Goal: Book appointment/travel/reservation

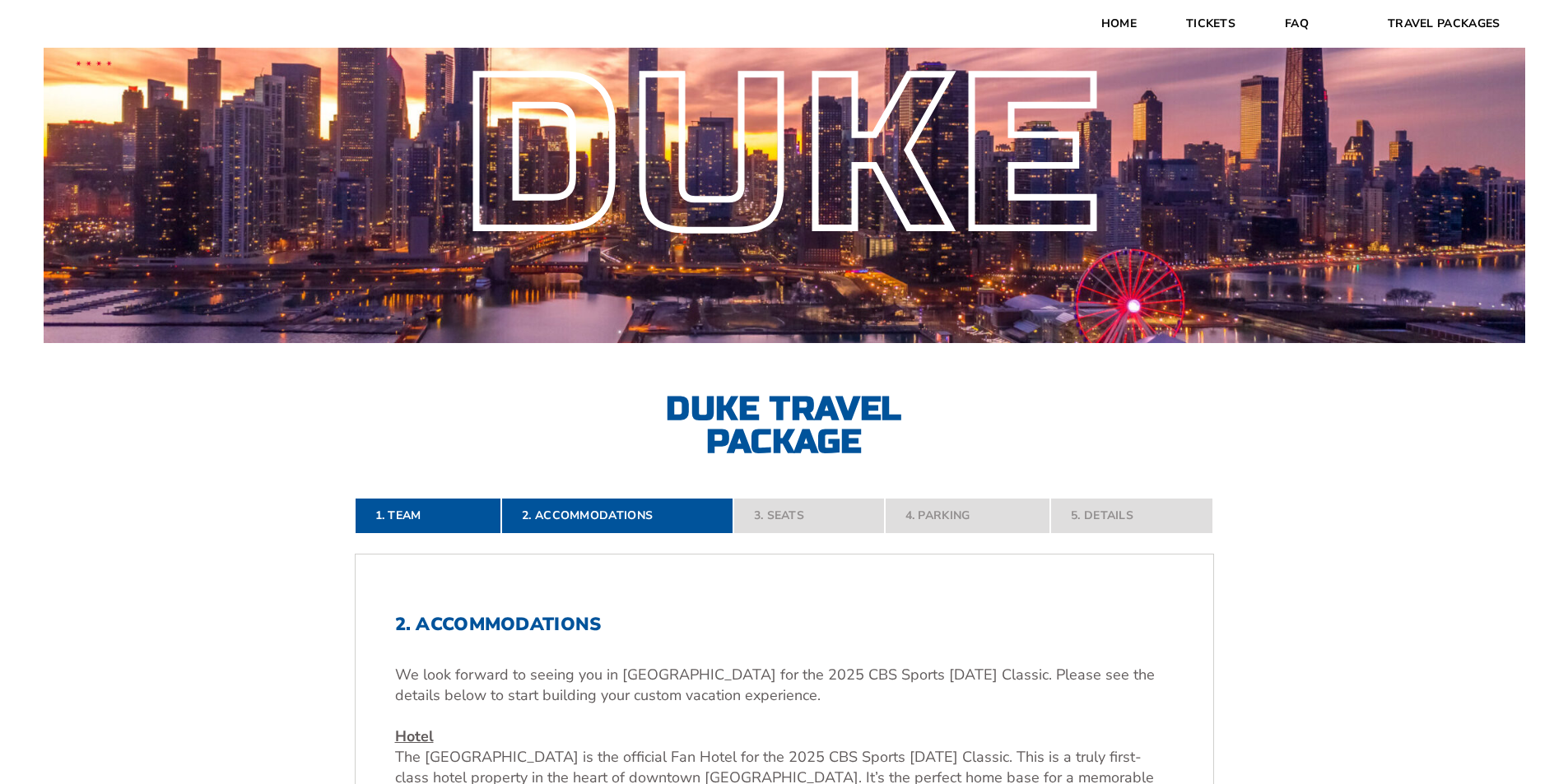
scroll to position [164, 0]
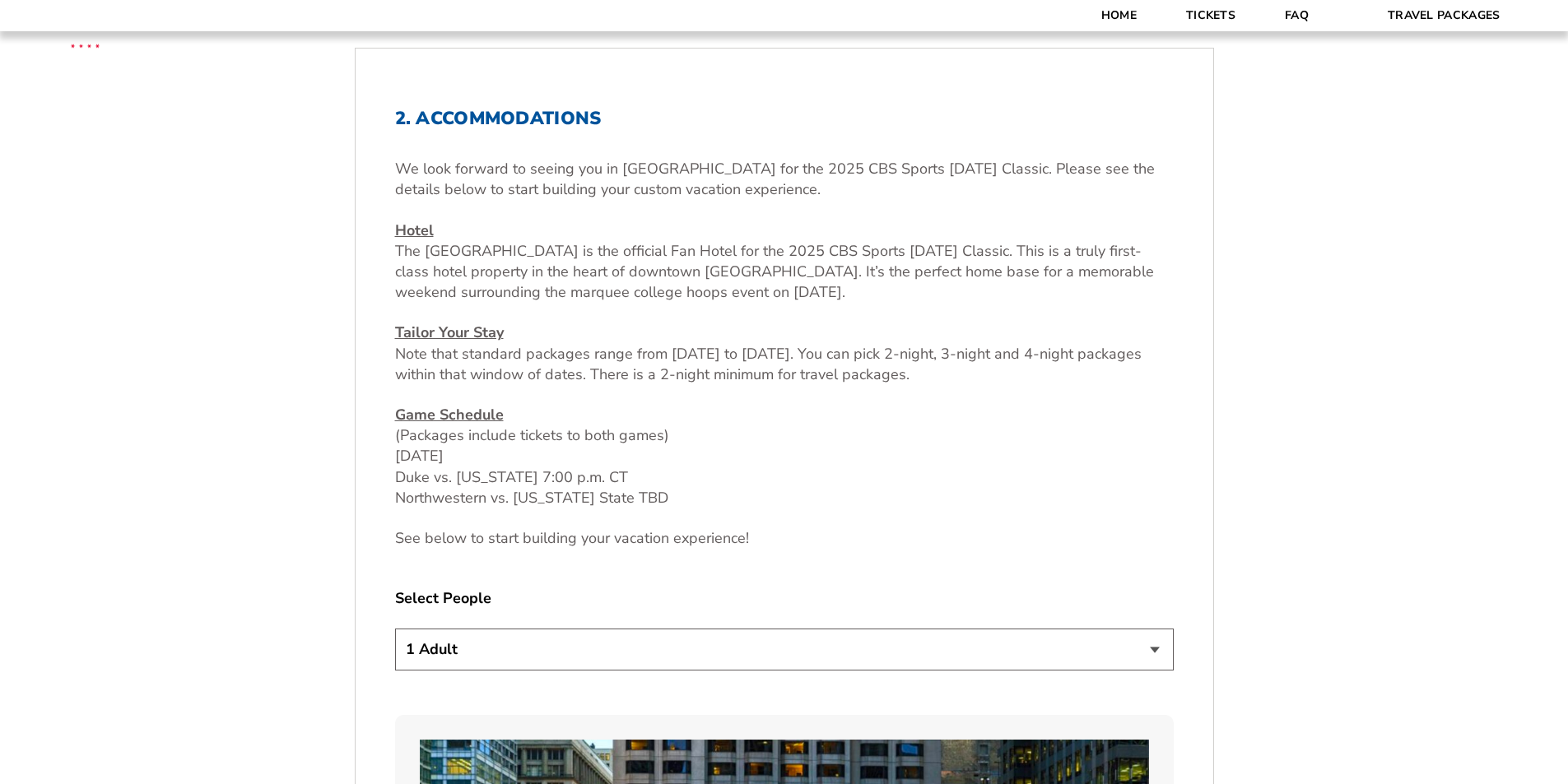
scroll to position [576, 0]
click at [678, 640] on select "1 Adult 2 Adults 3 Adults 4 Adults 2 Adults + 1 Child 2 Adults + 2 Children 2 A…" at bounding box center [784, 648] width 779 height 42
select select "2 Adults + 2 Children"
click at [395, 627] on select "1 Adult 2 Adults 3 Adults 4 Adults 2 Adults + 1 Child 2 Adults + 2 Children 2 A…" at bounding box center [784, 648] width 779 height 42
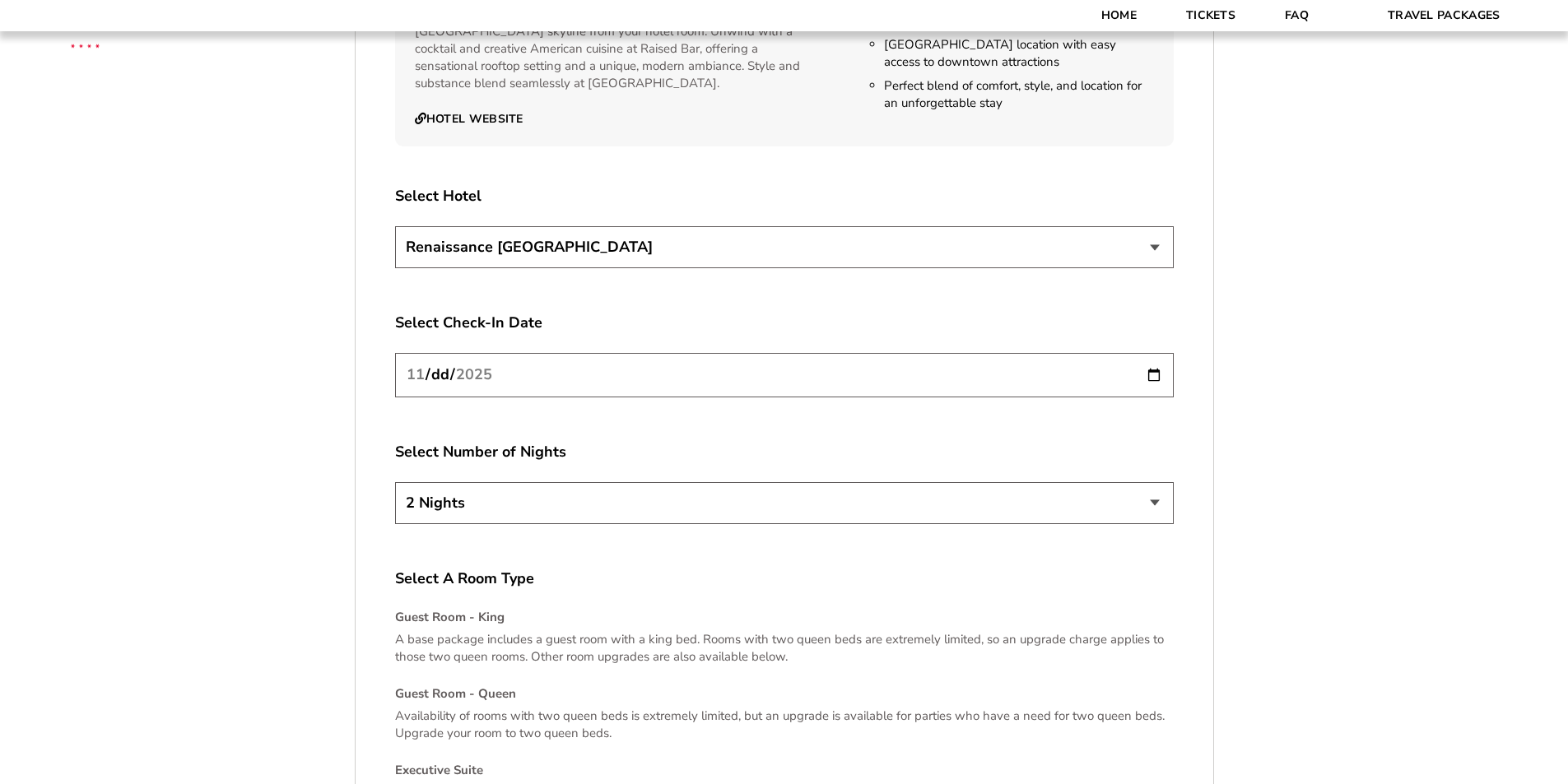
scroll to position [1974, 0]
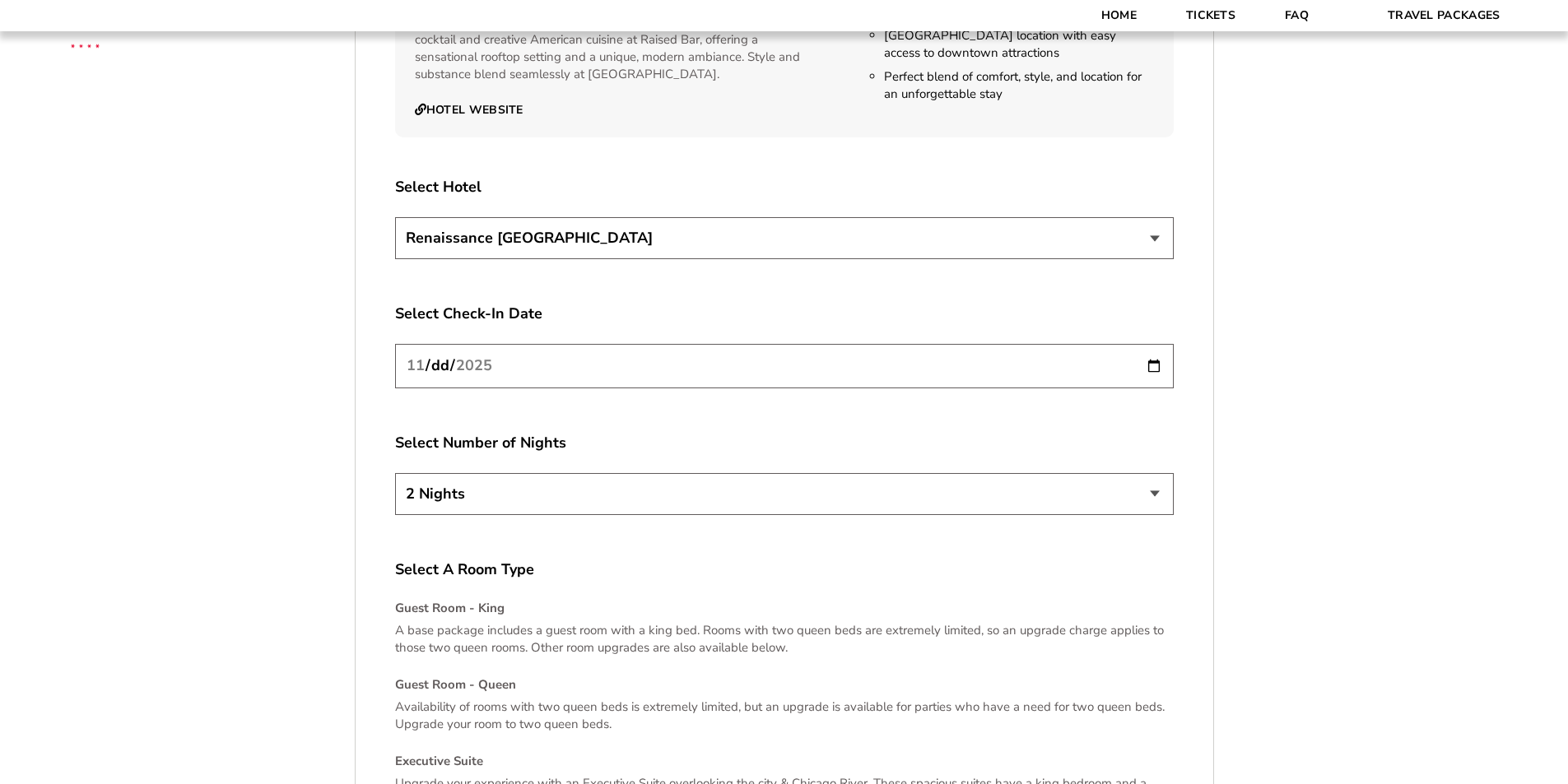
click at [1149, 370] on input "[DATE]" at bounding box center [784, 365] width 779 height 43
click at [689, 439] on label "Select Number of Nights" at bounding box center [784, 443] width 779 height 20
click at [707, 487] on select "2 Nights 3 Nights 4 Nights" at bounding box center [784, 494] width 779 height 42
click at [639, 445] on label "Select Number of Nights" at bounding box center [784, 443] width 779 height 20
click at [679, 382] on input "[DATE]" at bounding box center [784, 365] width 779 height 43
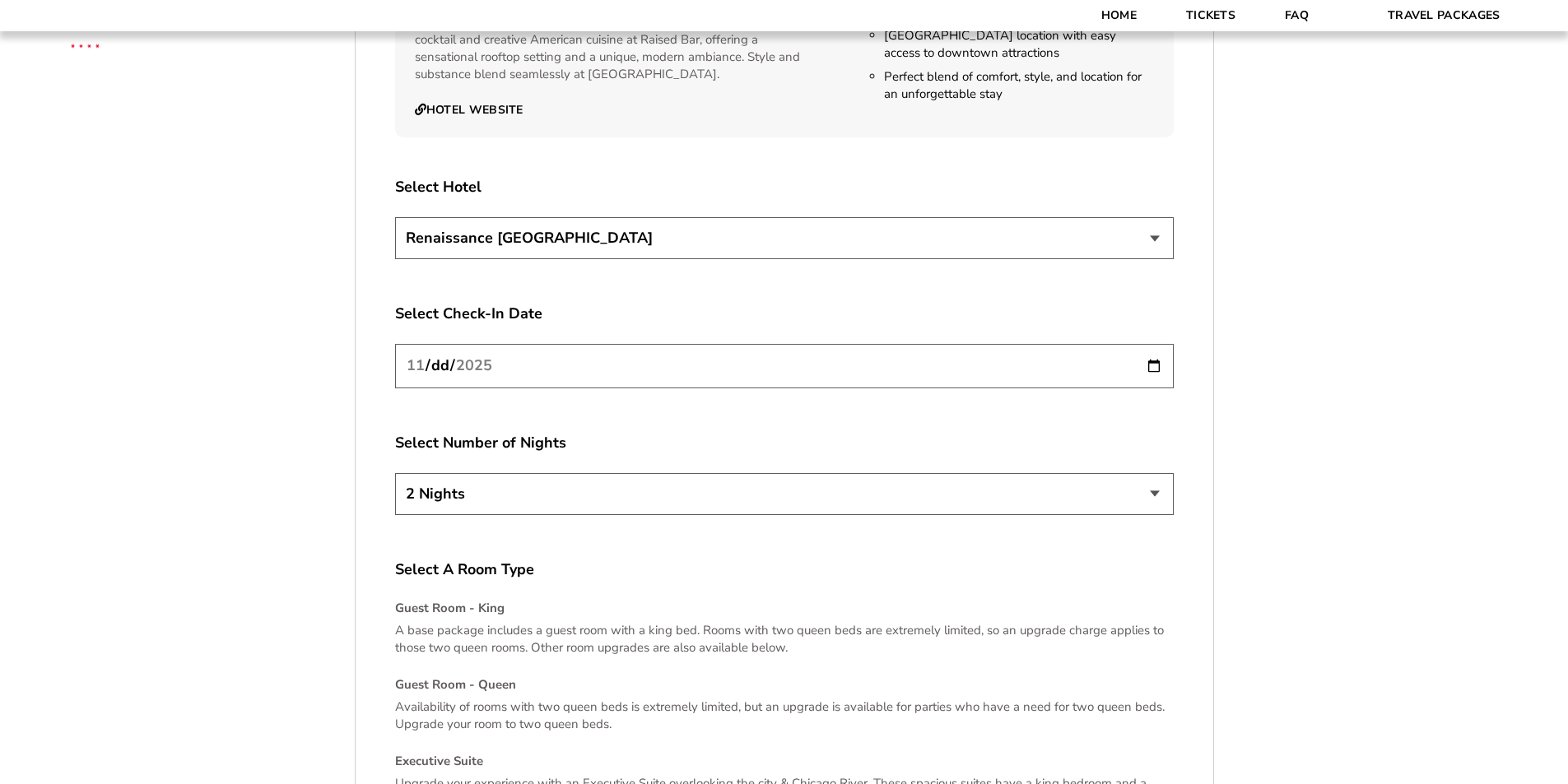
click at [1149, 362] on input "[DATE]" at bounding box center [784, 365] width 779 height 43
type input "[DATE]"
click at [330, 524] on div "1. Team 2. Accommodations 3. Seats 4. Parking 5. Details 1. Team Select Your Te…" at bounding box center [784, 34] width 938 height 2962
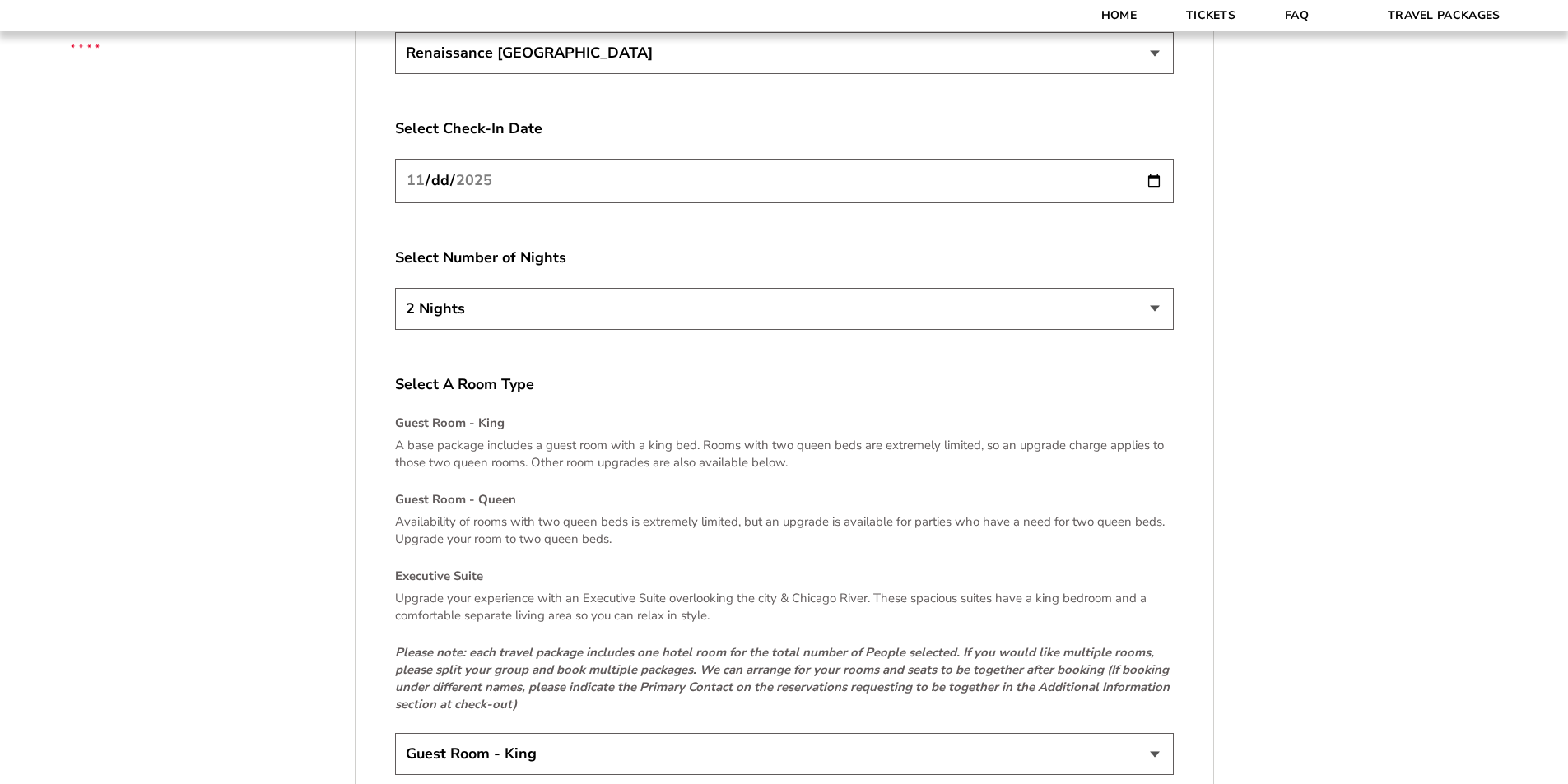
scroll to position [2386, 0]
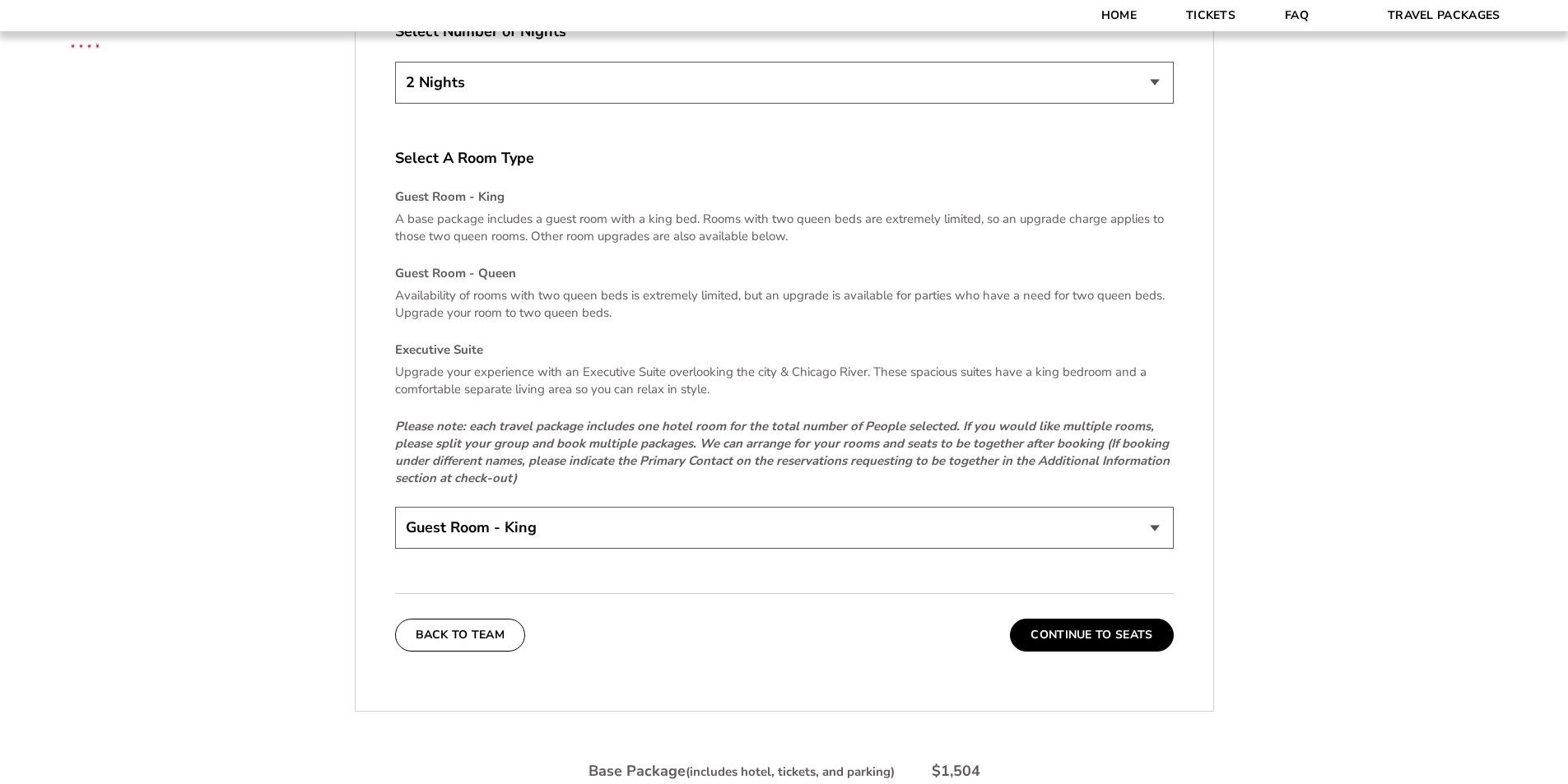
click at [471, 521] on select "Guest Room - King Guest Room - Queen (+$95 per night) Executive Suite (+$315 pe…" at bounding box center [784, 528] width 779 height 42
click at [1057, 624] on button "Continue To Seats" at bounding box center [1091, 635] width 163 height 33
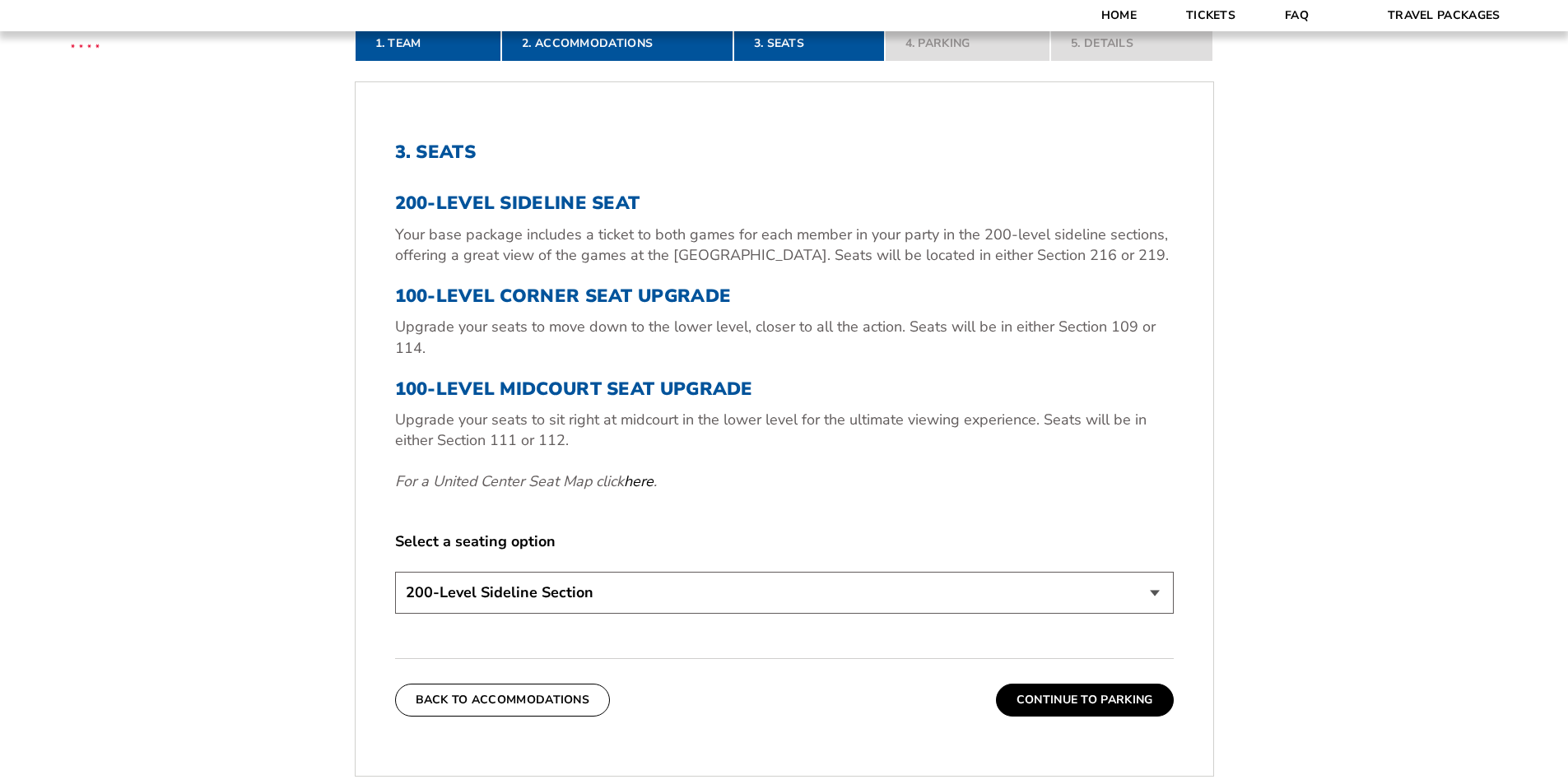
scroll to position [547, 0]
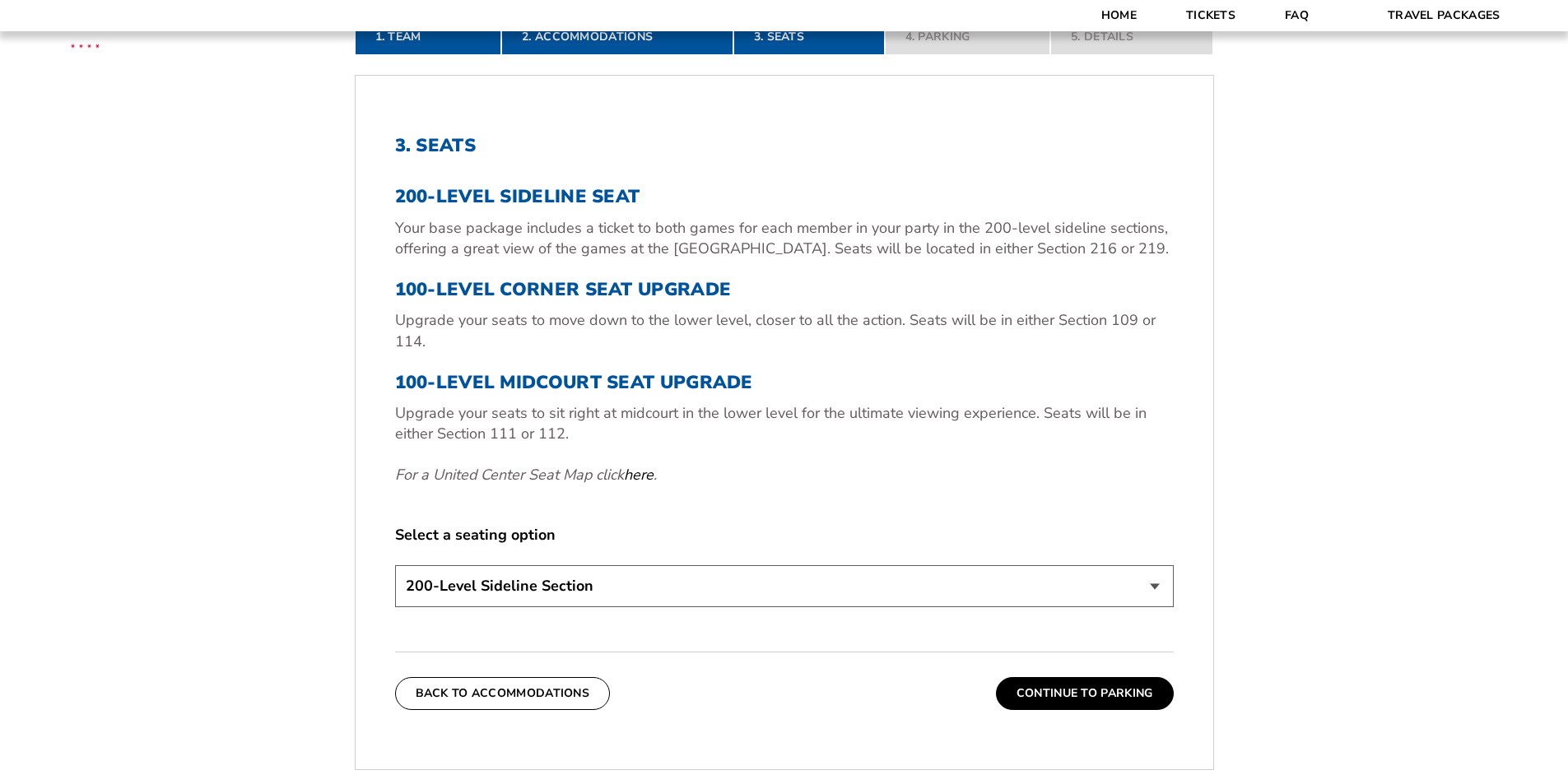
click at [774, 579] on select "200-Level Sideline Section 100-Level Corner Seat Upgrade (+$80 per person) 100-…" at bounding box center [784, 586] width 779 height 42
click at [804, 502] on div "3. Seats 200-Level Sideline Seat Your base package includes a ticket to both ga…" at bounding box center [784, 373] width 779 height 477
